Goal: Task Accomplishment & Management: Use online tool/utility

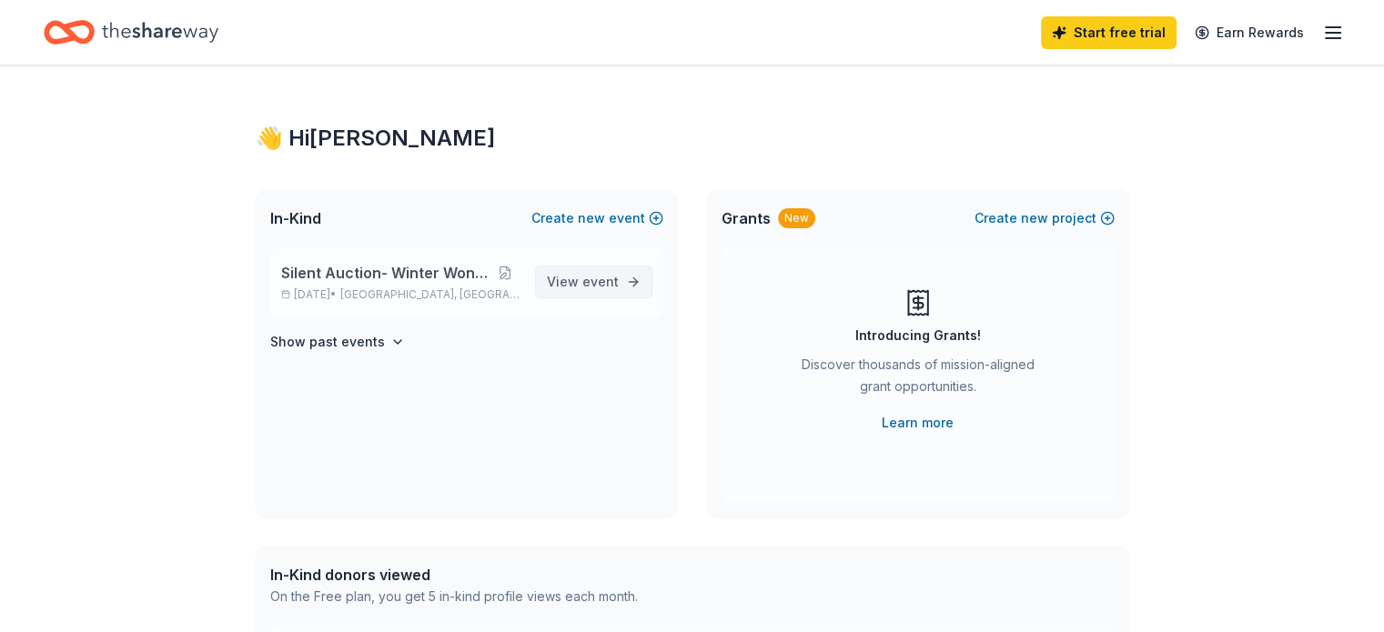
click at [610, 281] on span "event" at bounding box center [600, 281] width 36 height 15
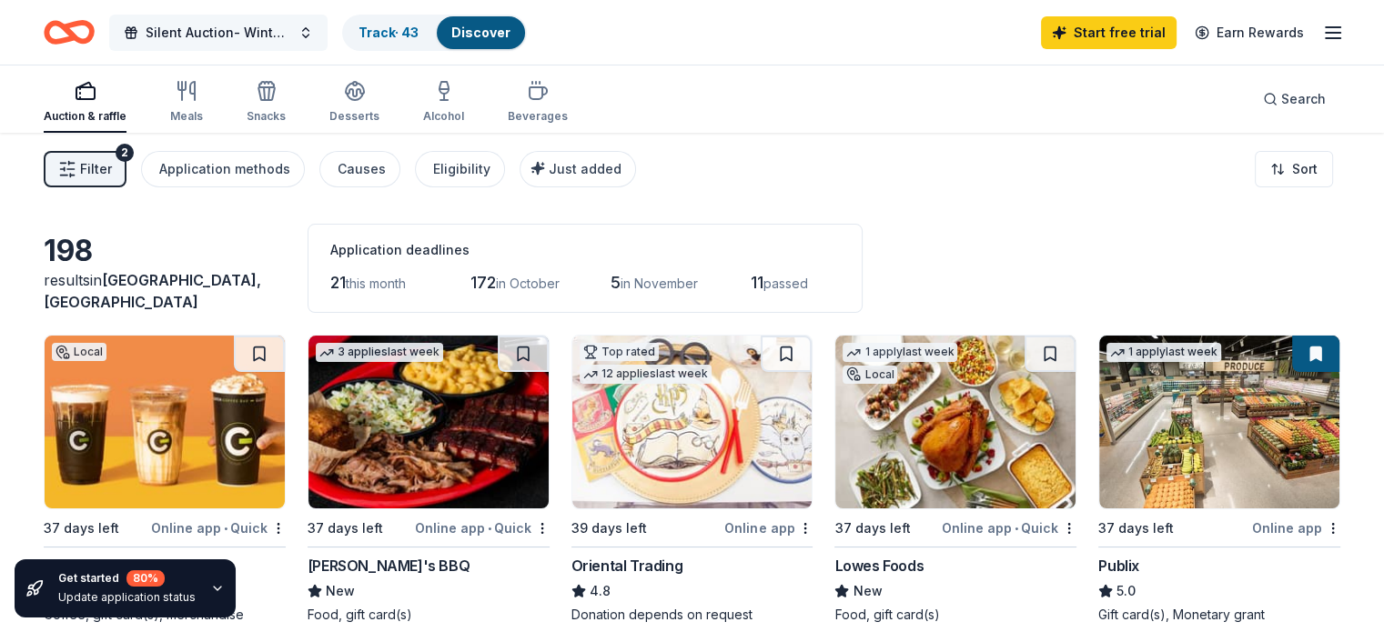
click at [328, 29] on button "Silent Auction- Winter Wonderland" at bounding box center [218, 33] width 218 height 36
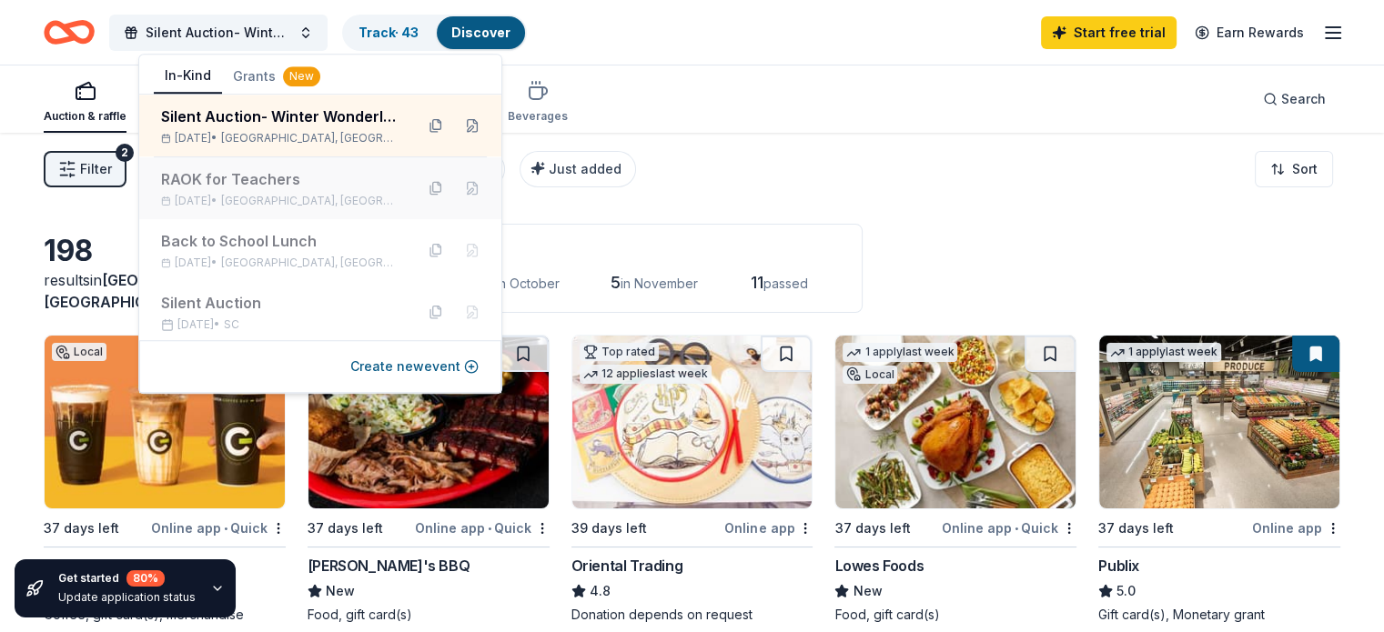
click at [427, 193] on button at bounding box center [435, 188] width 29 height 29
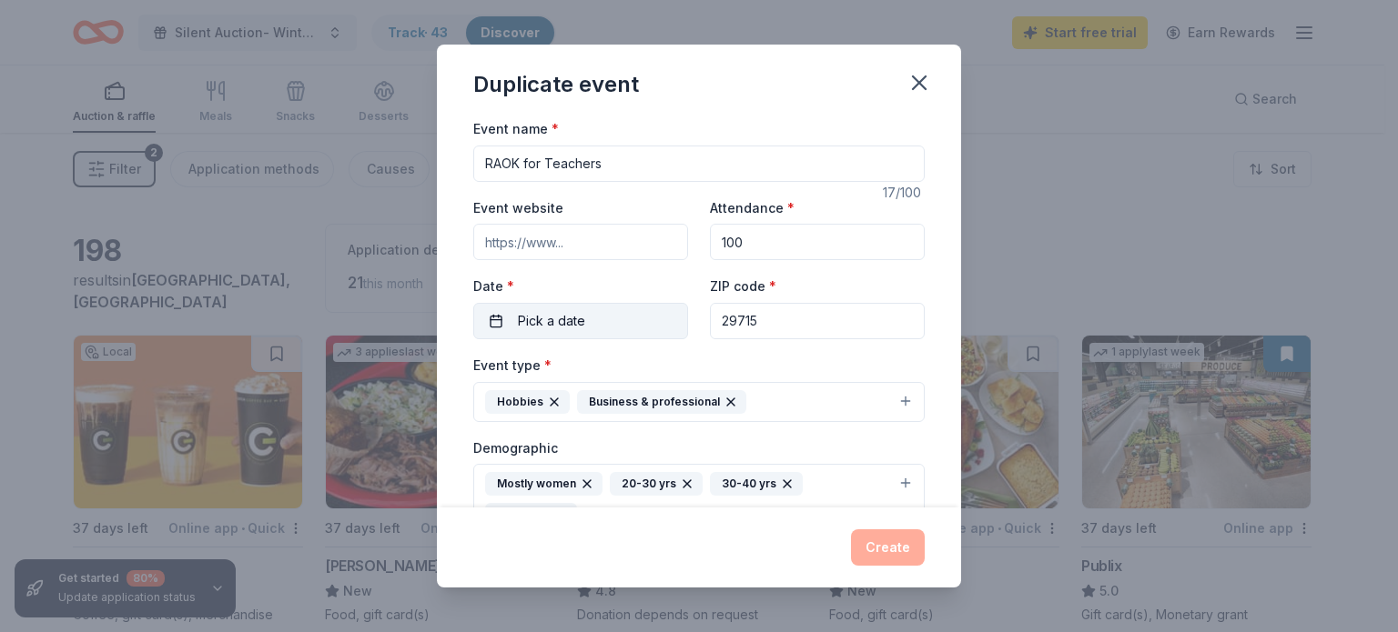
click at [608, 306] on button "Pick a date" at bounding box center [580, 321] width 215 height 36
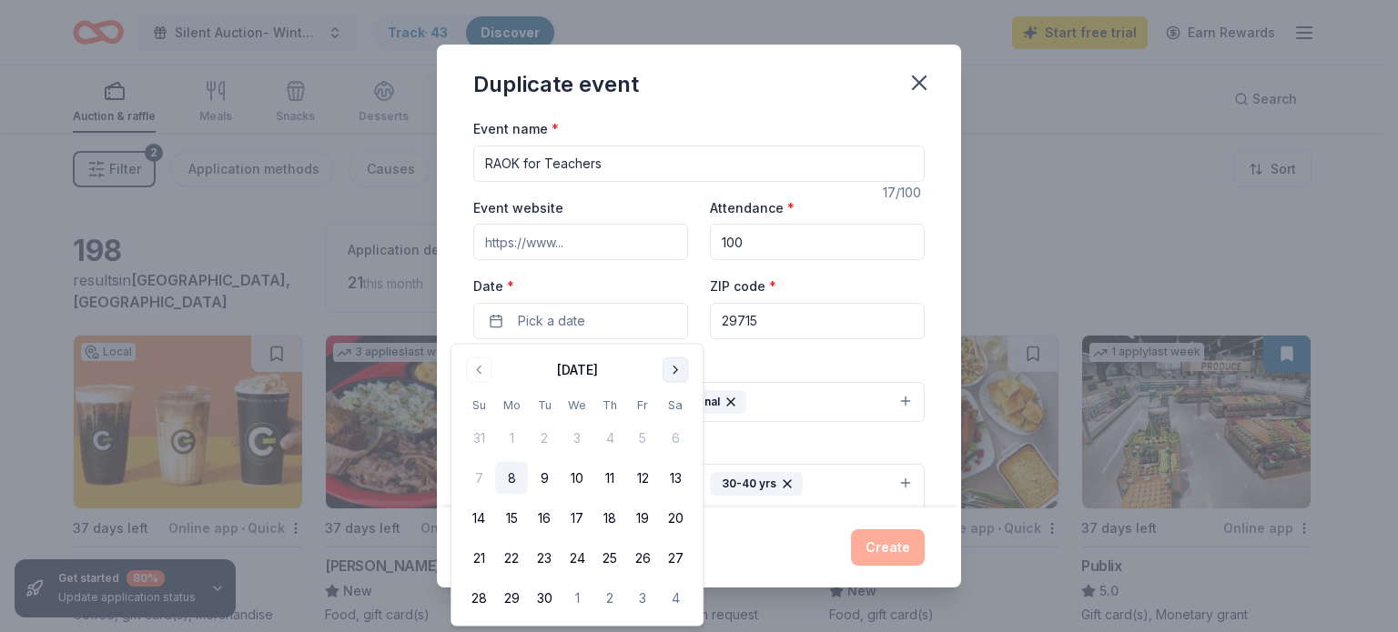
click at [677, 367] on button "Go to next month" at bounding box center [674, 370] width 25 height 25
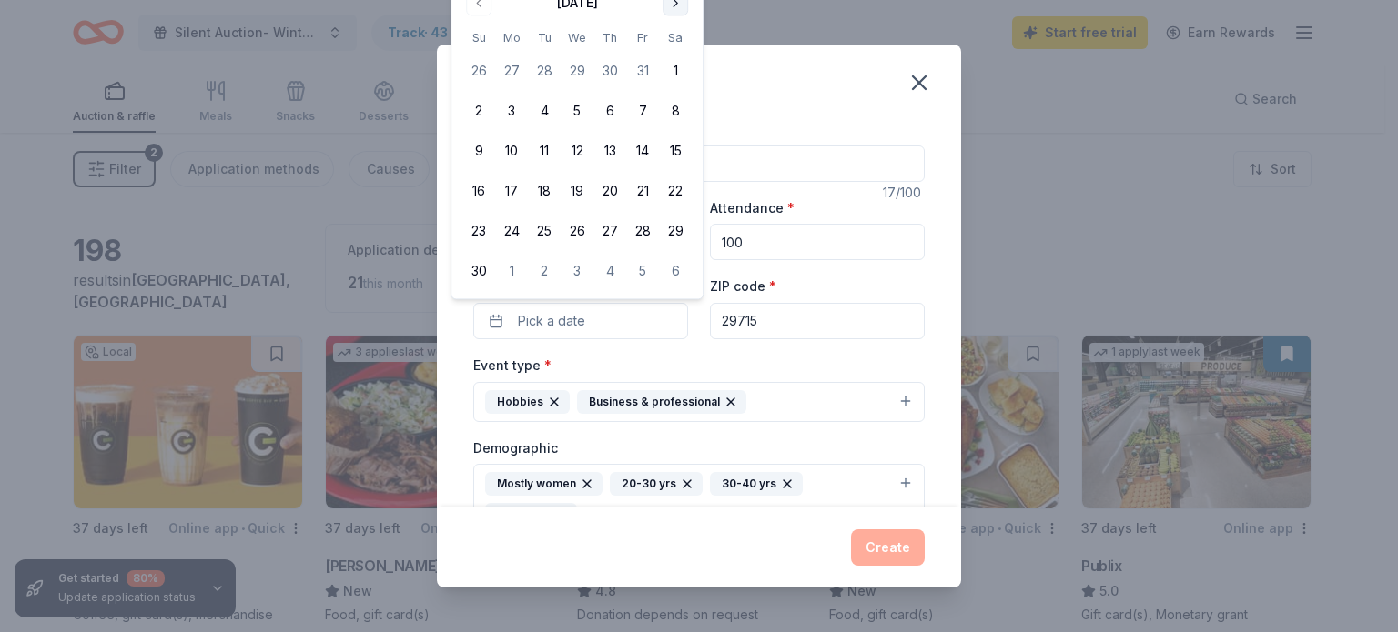
click at [673, 7] on button "Go to next month" at bounding box center [674, 2] width 25 height 25
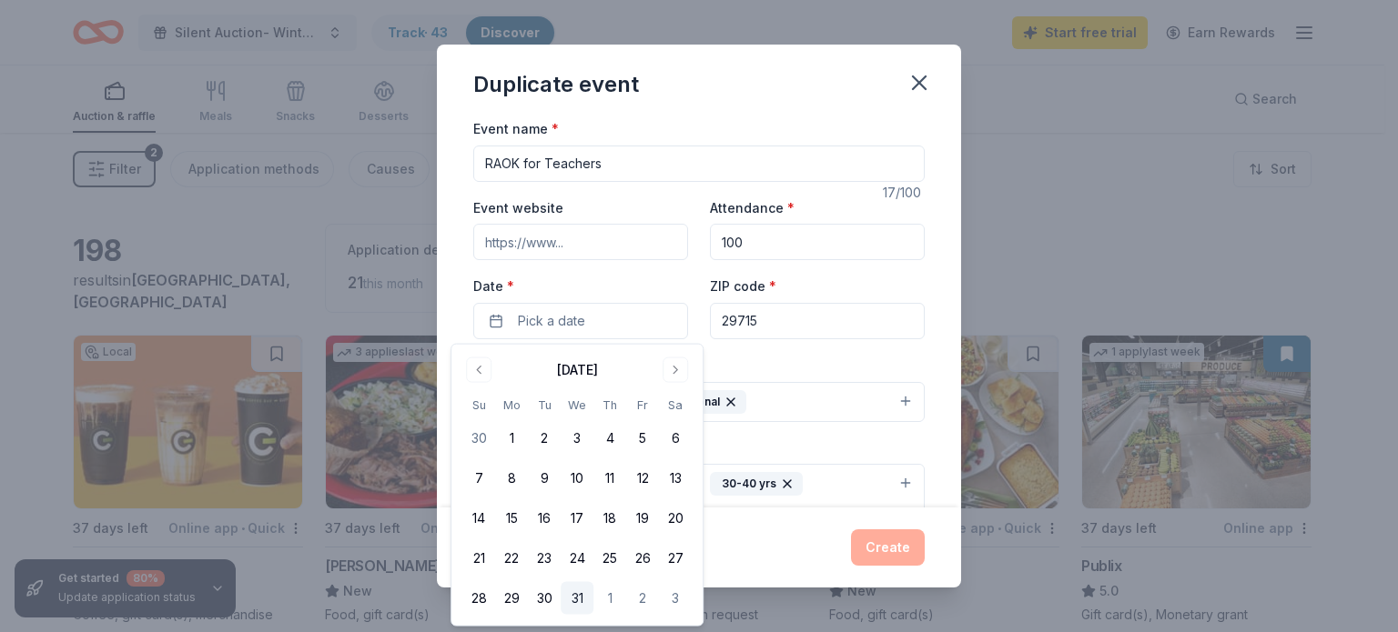
click at [578, 590] on button "31" at bounding box center [577, 598] width 33 height 33
click at [931, 394] on div "Event name * RAOK for Teachers 17 /100 Event website Attendance * 100 Date * [D…" at bounding box center [699, 312] width 524 height 390
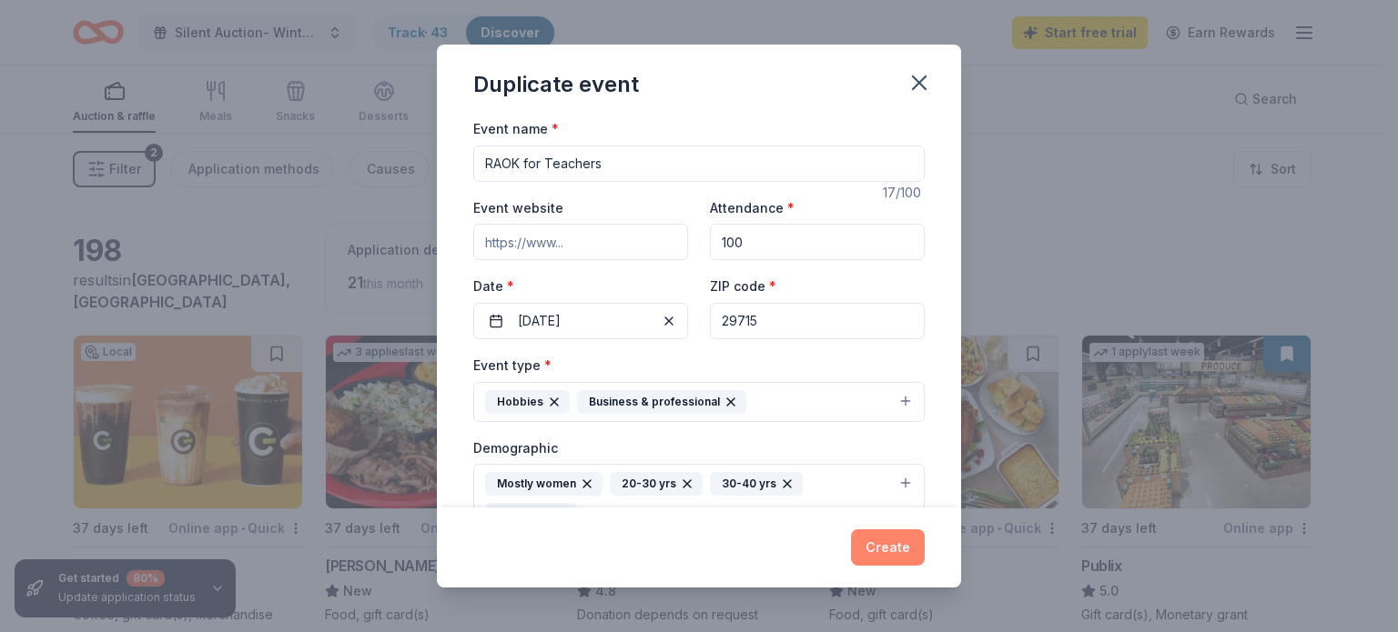
click at [885, 547] on button "Create" at bounding box center [888, 548] width 74 height 36
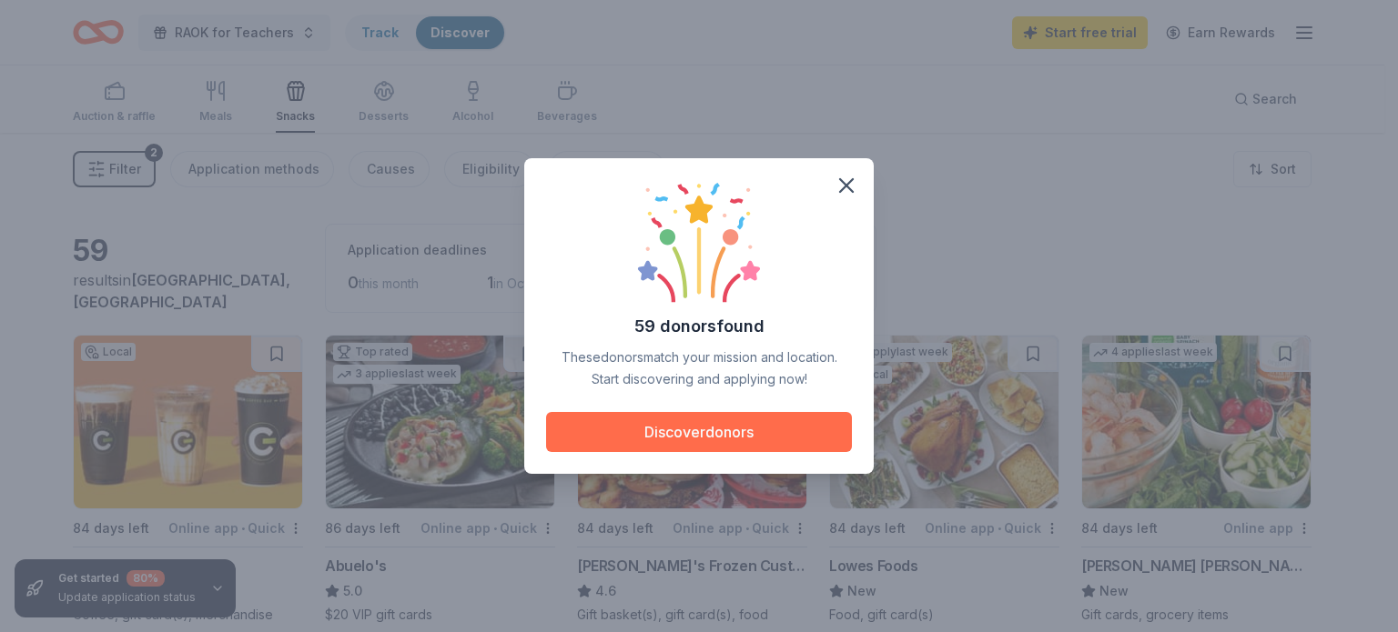
click at [674, 438] on button "Discover donors" at bounding box center [699, 432] width 306 height 40
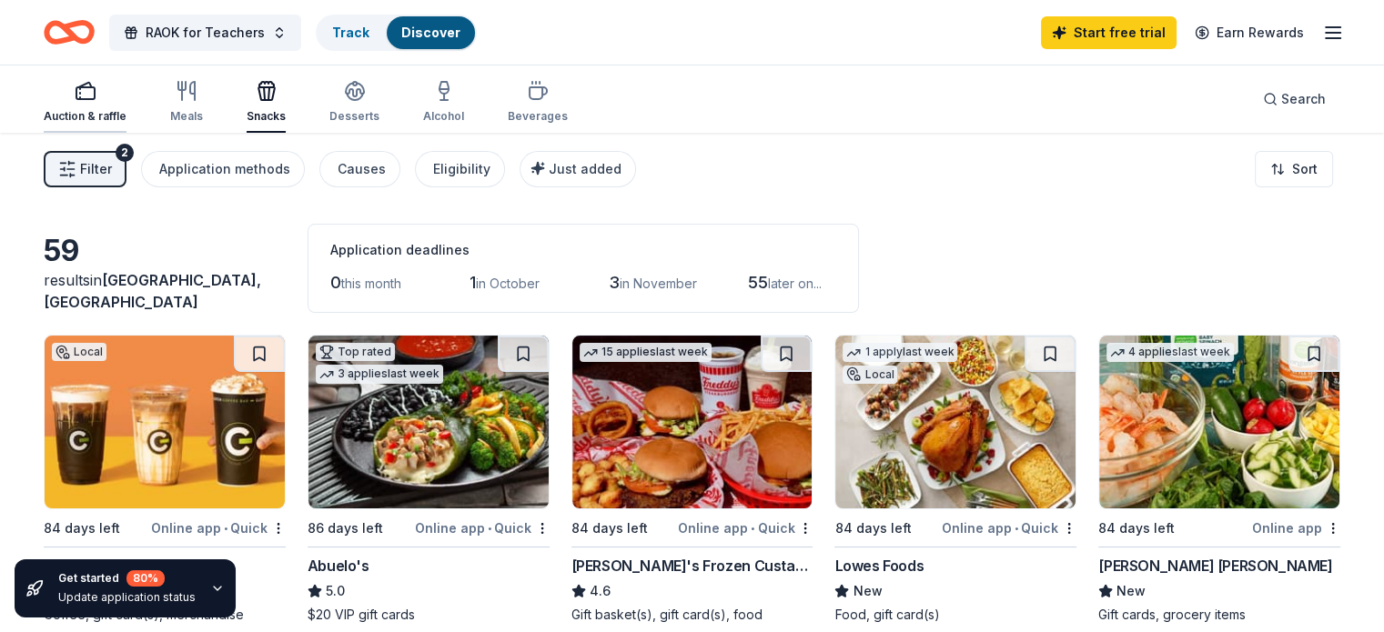
click at [96, 93] on icon "button" at bounding box center [86, 91] width 22 height 22
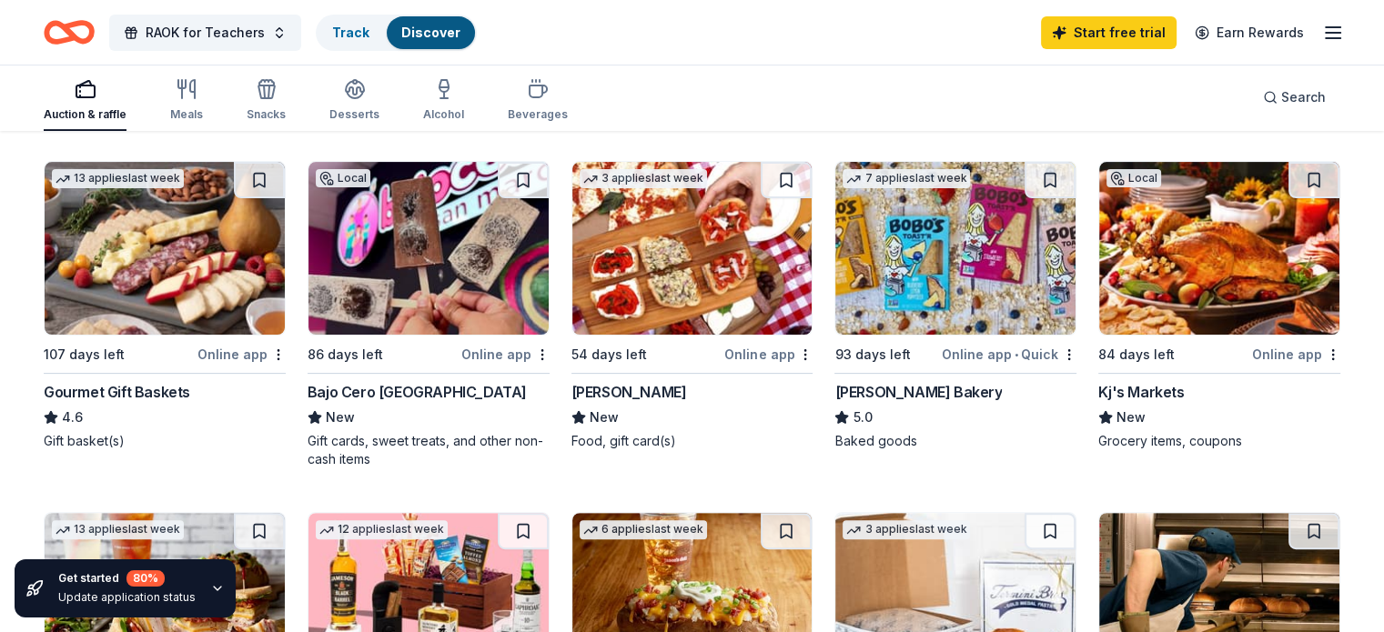
scroll to position [510, 0]
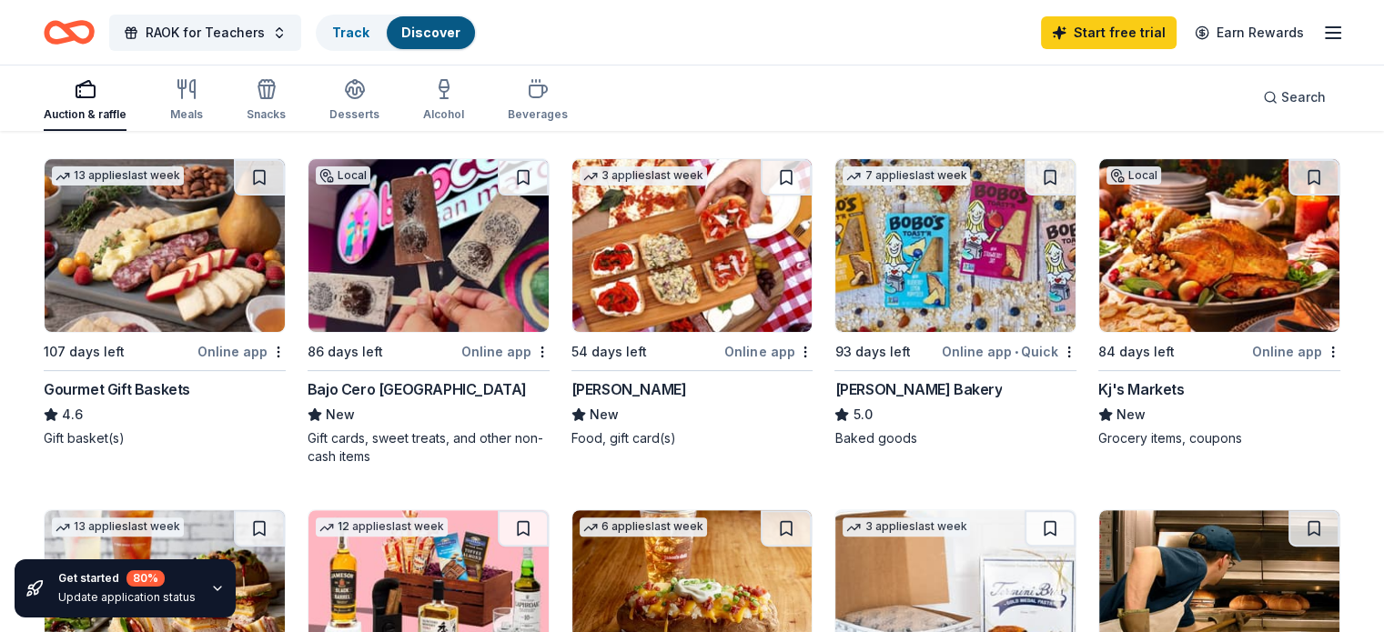
drag, startPoint x: 322, startPoint y: 389, endPoint x: 1378, endPoint y: 371, distance: 1055.8
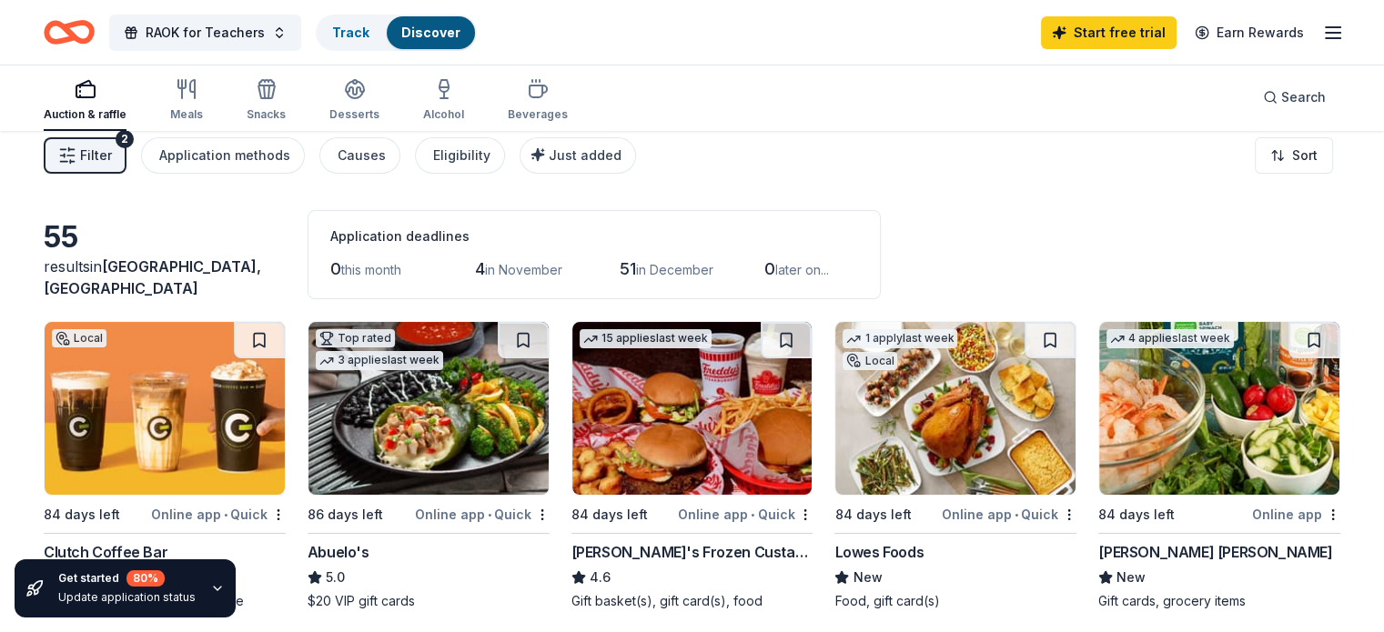
scroll to position [0, 0]
